Goal: Task Accomplishment & Management: Manage account settings

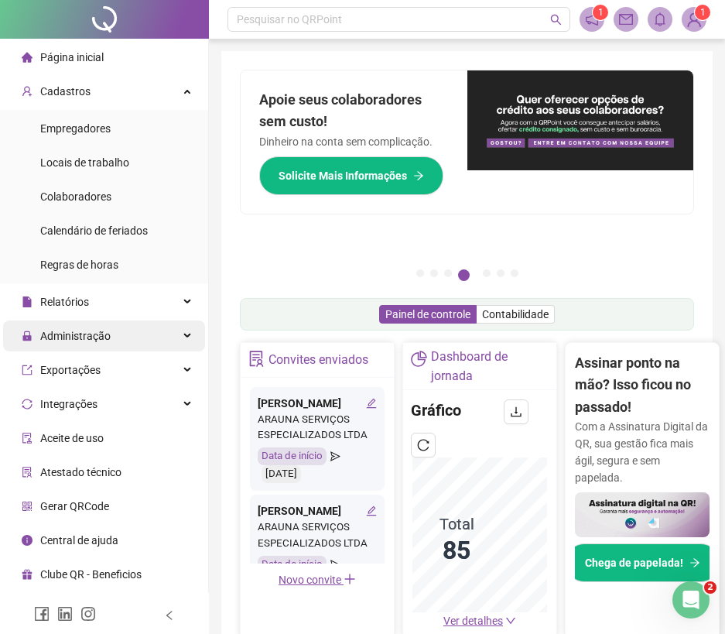
click at [150, 346] on div "Administração" at bounding box center [104, 335] width 202 height 31
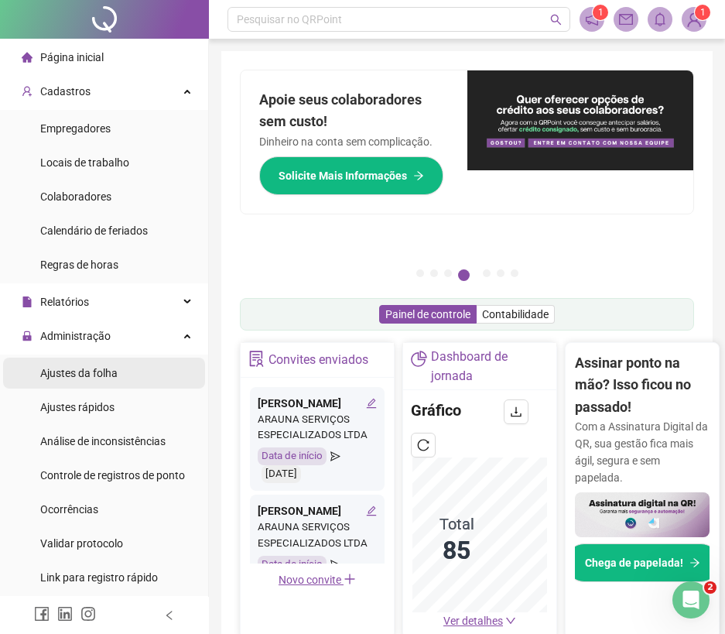
click at [130, 378] on li "Ajustes da folha" at bounding box center [104, 372] width 202 height 31
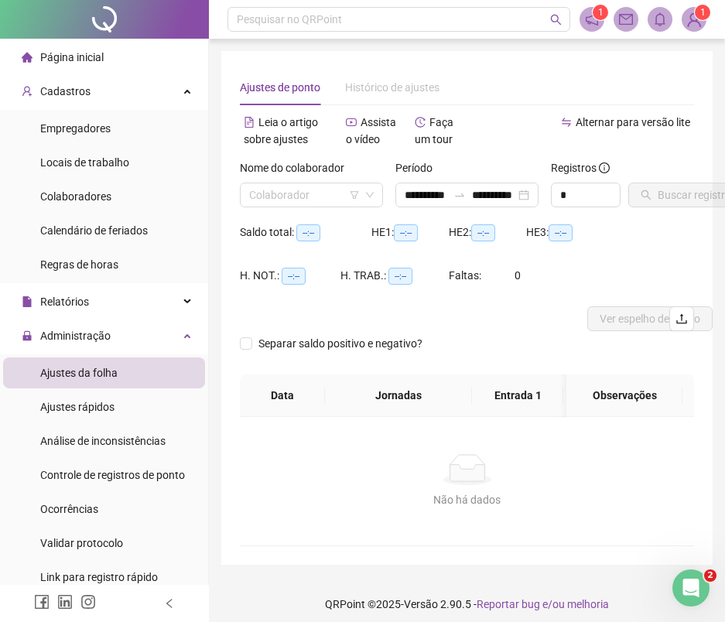
type input "**********"
click at [290, 198] on input "search" at bounding box center [304, 194] width 111 height 23
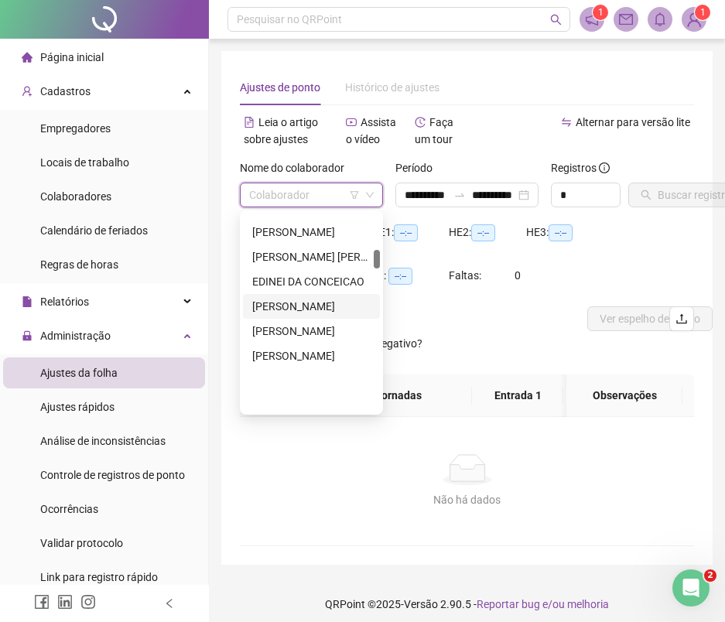
scroll to position [387, 0]
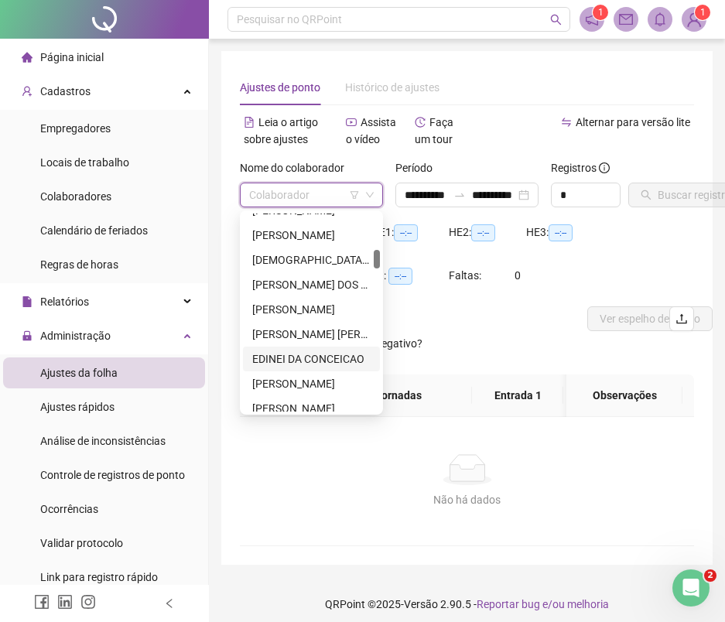
click at [294, 359] on div "EDINEI DA CONCEICAO" at bounding box center [311, 358] width 118 height 17
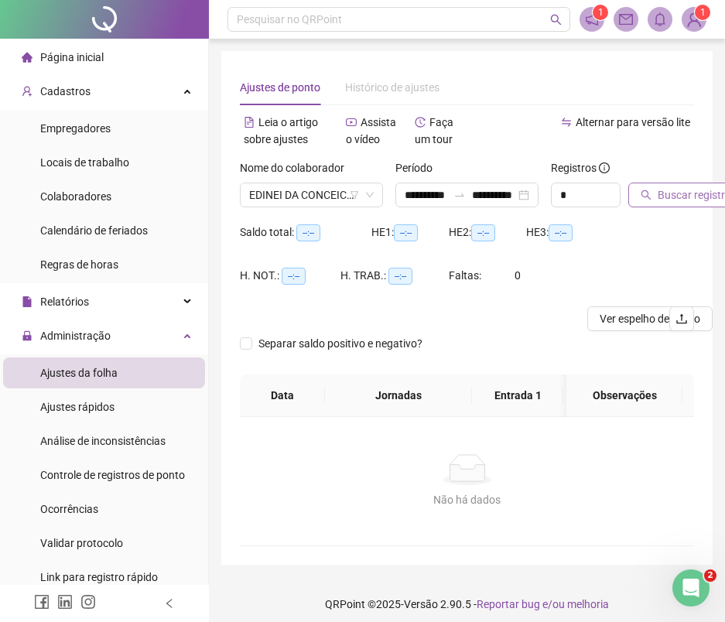
click at [701, 200] on span "Buscar registros" at bounding box center [697, 194] width 79 height 17
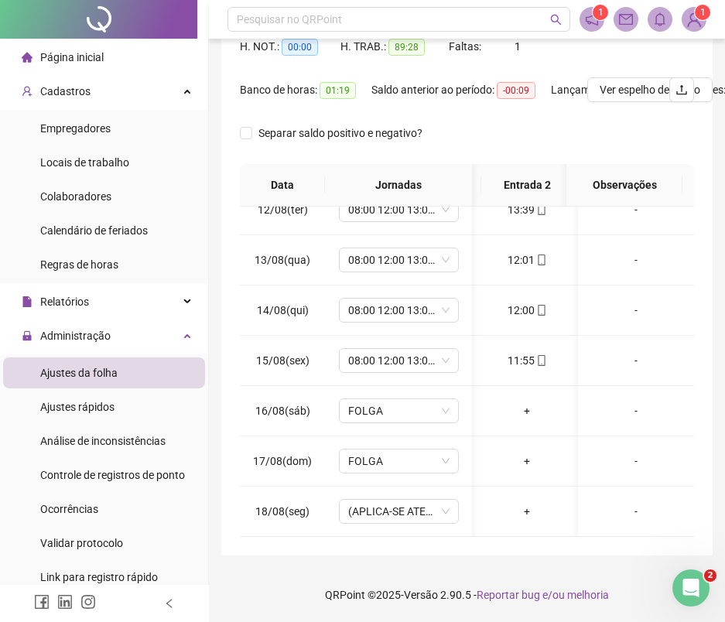
scroll to position [0, 0]
click at [518, 354] on div "15:42" at bounding box center [532, 360] width 67 height 17
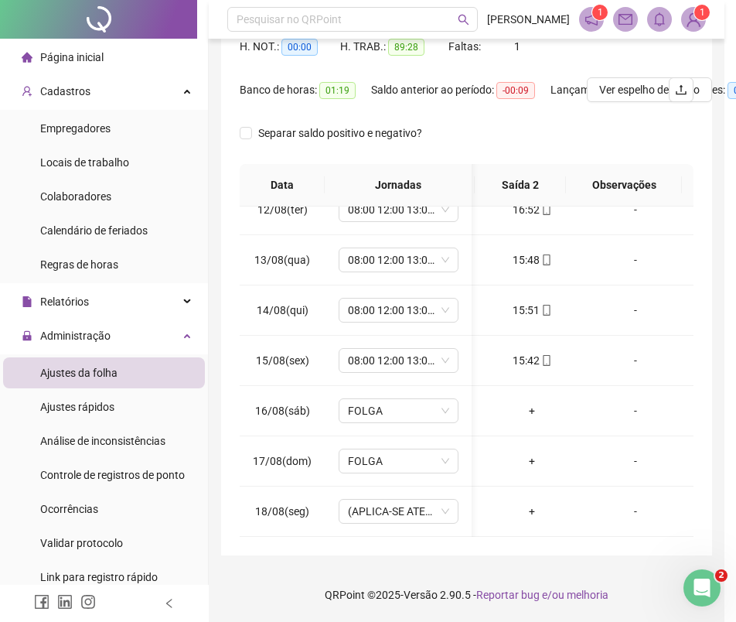
type input "**********"
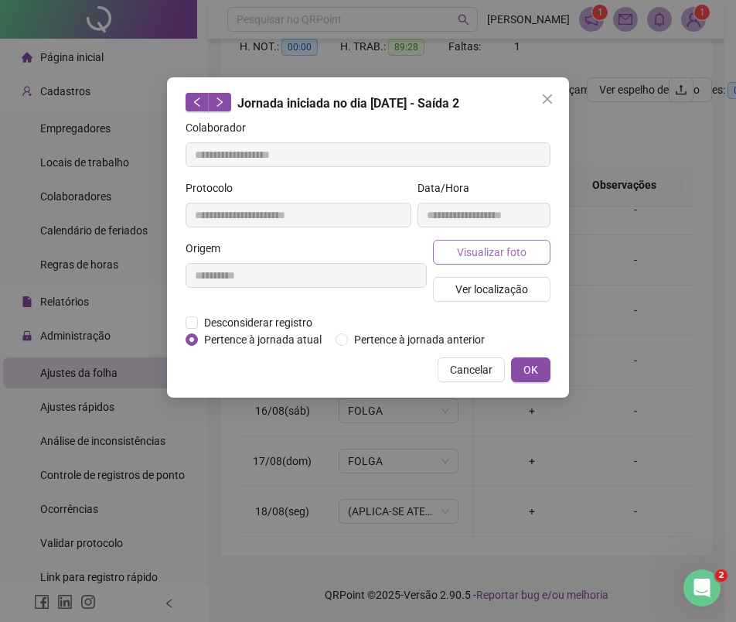
click at [499, 248] on span "Visualizar foto" at bounding box center [492, 252] width 70 height 17
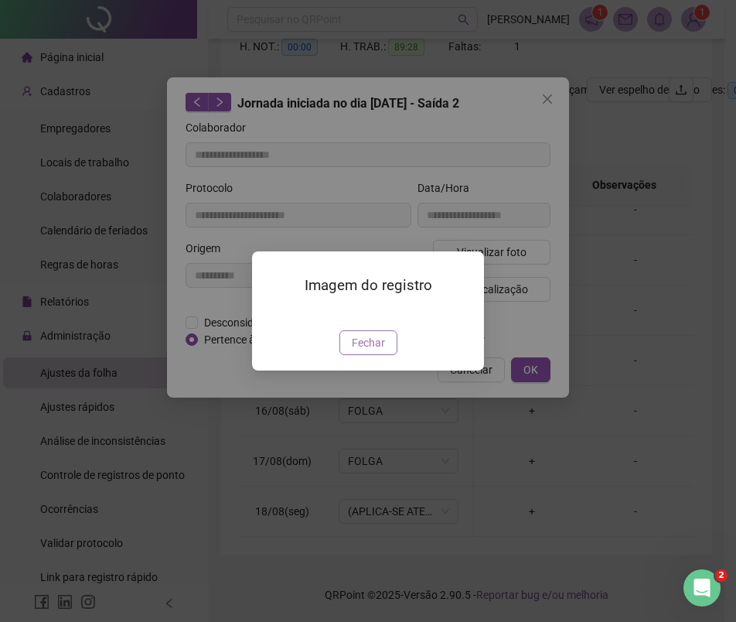
click at [377, 351] on span "Fechar" at bounding box center [368, 342] width 33 height 17
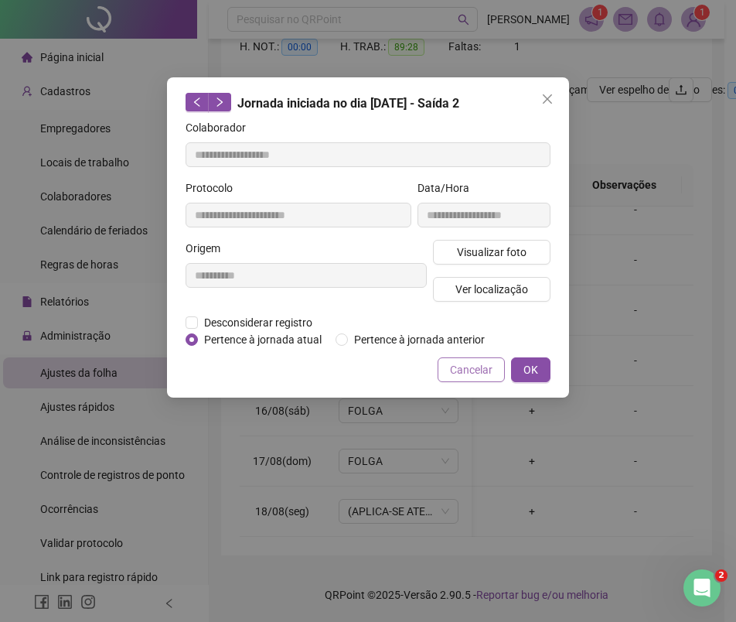
click at [467, 372] on span "Cancelar" at bounding box center [471, 369] width 43 height 17
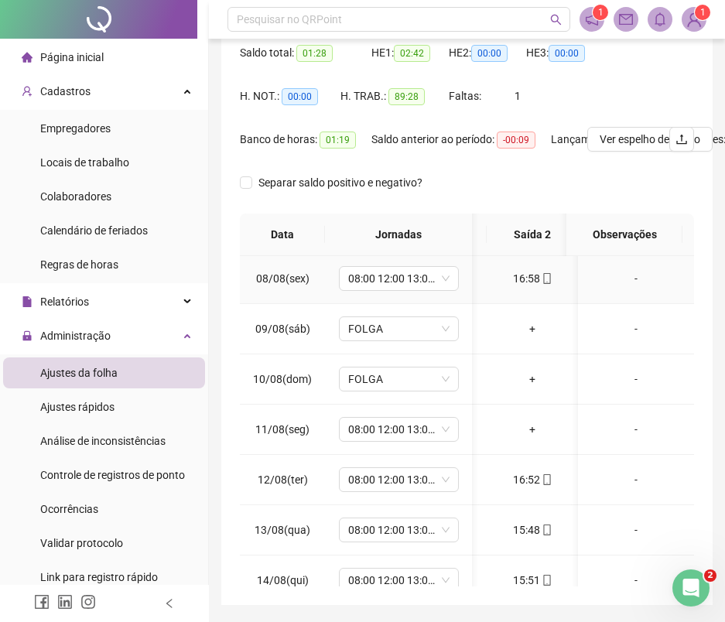
scroll to position [152, 0]
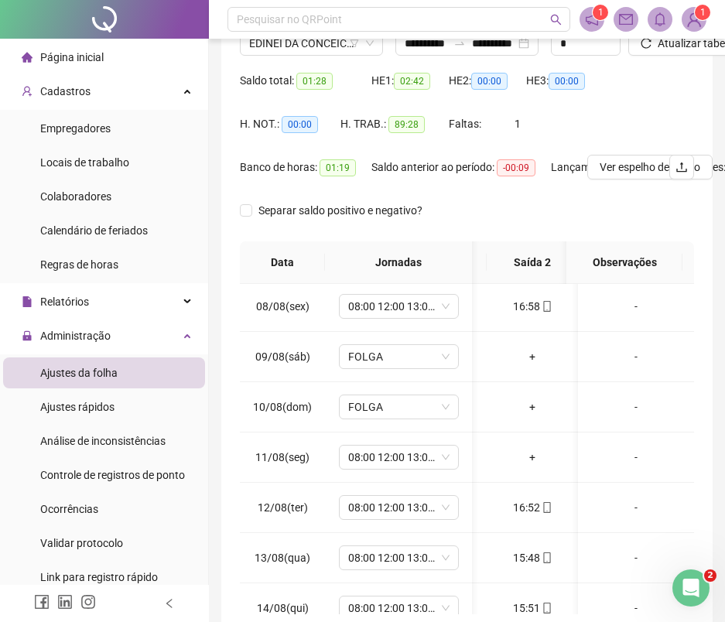
click at [77, 61] on span "Página inicial" at bounding box center [71, 57] width 63 height 12
